Goal: Find specific fact: Find specific fact

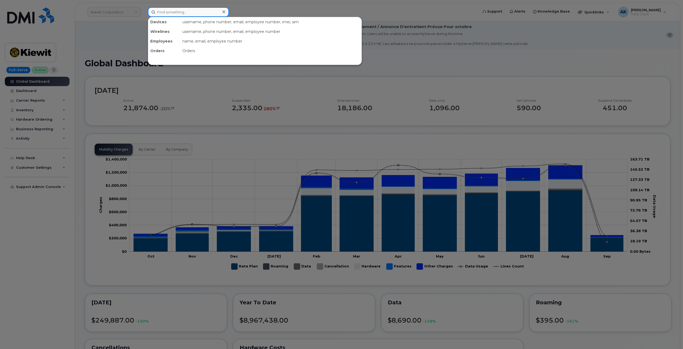
click at [179, 10] on input at bounding box center [188, 12] width 81 height 10
paste input "reply from: KAYE.HESSE@KIEWIT.COM 361-550-0571"
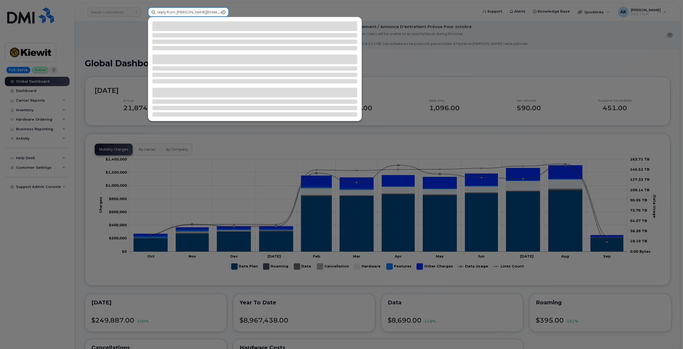
drag, startPoint x: 200, startPoint y: 12, endPoint x: 116, endPoint y: 14, distance: 83.7
click at [144, 14] on div "reply from: KAYE.HESSE@KIEWIT.COM 361-550-0571" at bounding box center [311, 12] width 335 height 10
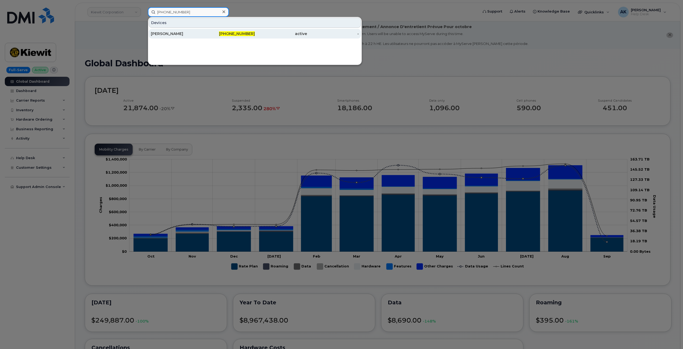
type input "361-550-0571"
click at [177, 35] on div "KAYE HESSE" at bounding box center [177, 33] width 52 height 5
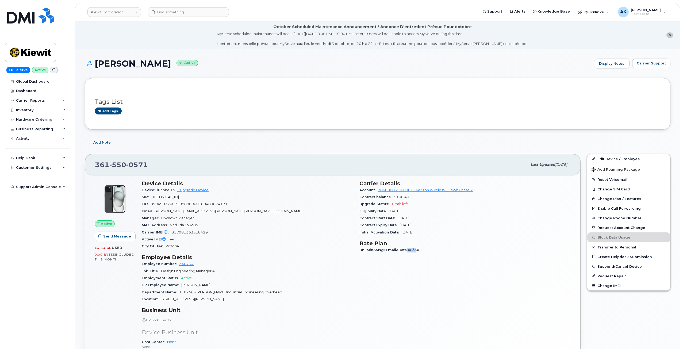
drag, startPoint x: 413, startPoint y: 251, endPoint x: 404, endPoint y: 249, distance: 9.1
click at [405, 249] on span "Unl Min&Msg+Email&Data 08/24" at bounding box center [390, 250] width 62 height 4
click at [386, 253] on div "Unl Min&Msg+Email&Data 08/24" at bounding box center [464, 250] width 211 height 7
click at [437, 265] on div "Carrier Details Account 786080835-00001 - Verizon Wireless - Kiewit Phase 2 Con…" at bounding box center [465, 286] width 218 height 218
drag, startPoint x: 146, startPoint y: 164, endPoint x: 78, endPoint y: 158, distance: 67.9
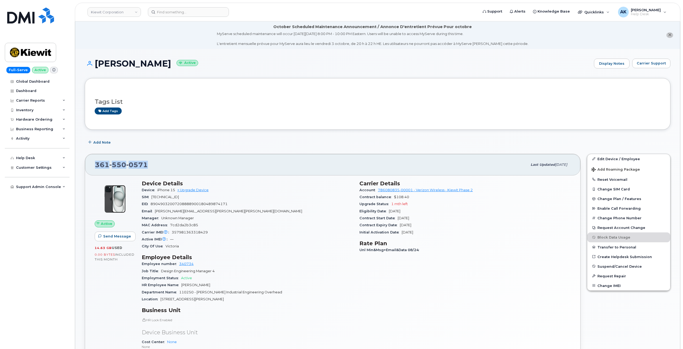
copy span "361 550 0571"
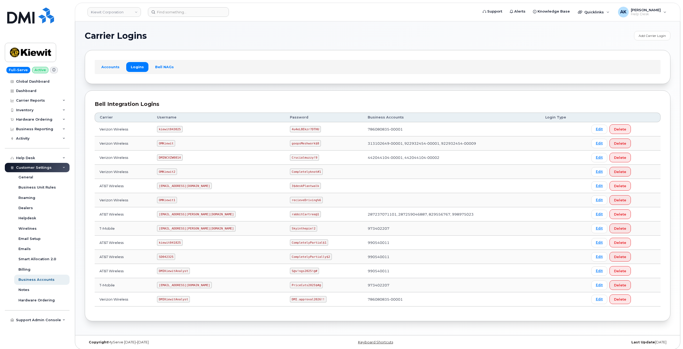
click at [172, 129] on code "kiewit043025" at bounding box center [169, 129] width 25 height 6
copy code "kiewit043025"
drag, startPoint x: 292, startPoint y: 130, endPoint x: 267, endPoint y: 128, distance: 25.0
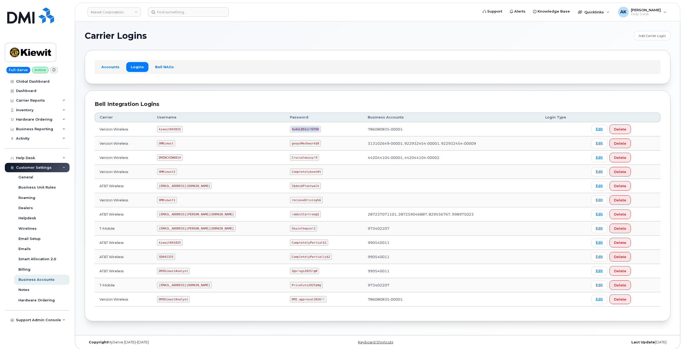
click at [290, 128] on code "4u4eL8Ekzr?DTHU" at bounding box center [305, 129] width 31 height 6
copy code "4u4eL8Ekzr?DTHU"
